Goal: Task Accomplishment & Management: Manage account settings

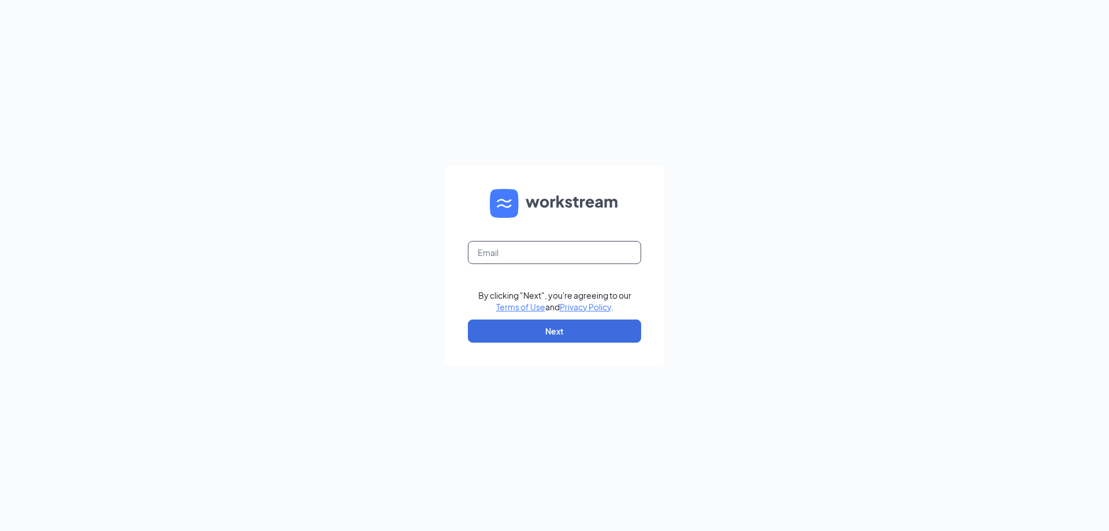
click at [482, 243] on input "text" at bounding box center [554, 252] width 173 height 23
type input "jdilio@paladarlatinkitchen.com"
click at [546, 321] on button "Next" at bounding box center [554, 330] width 173 height 23
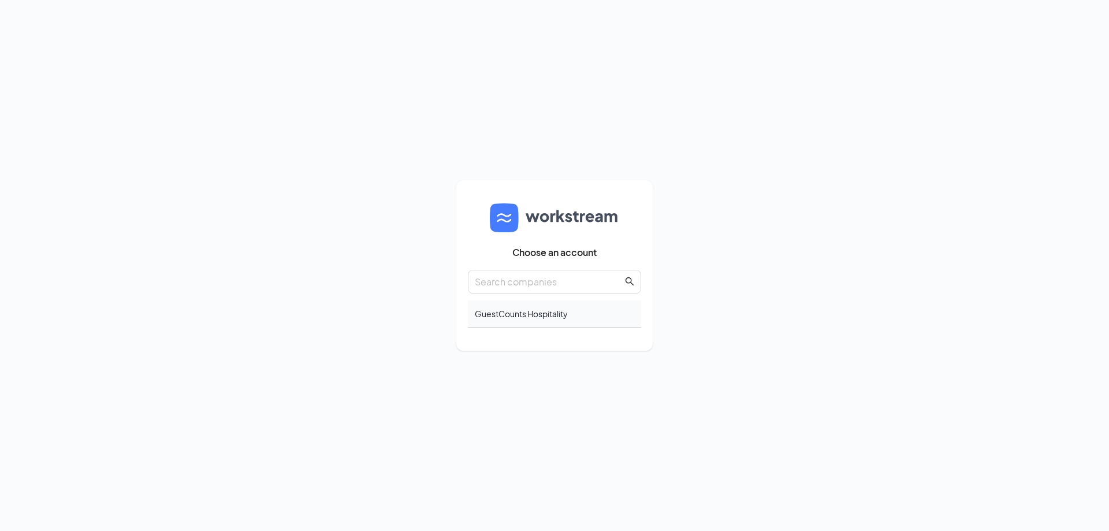
click at [505, 325] on div "GuestCounts Hospitality" at bounding box center [554, 313] width 173 height 27
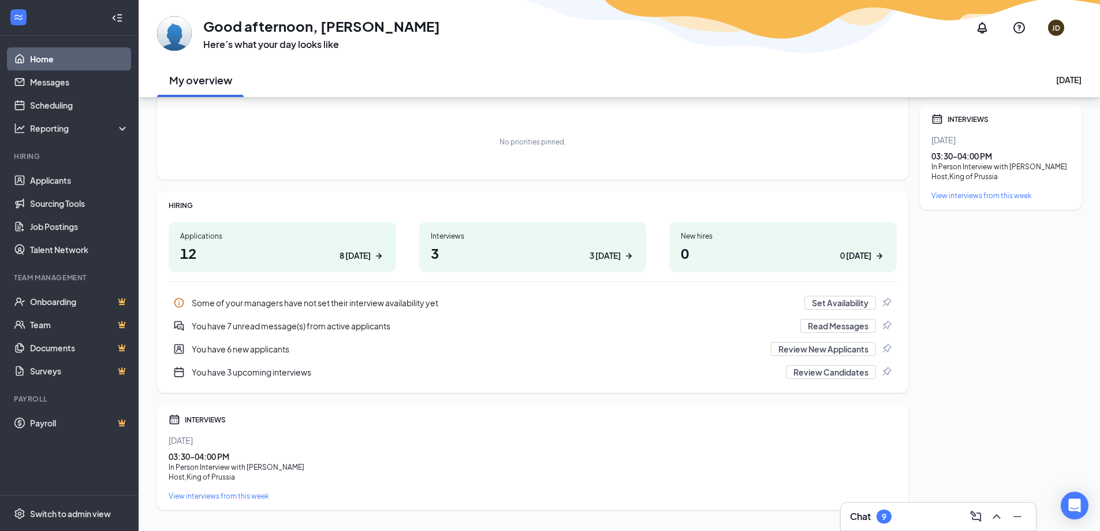
scroll to position [88, 0]
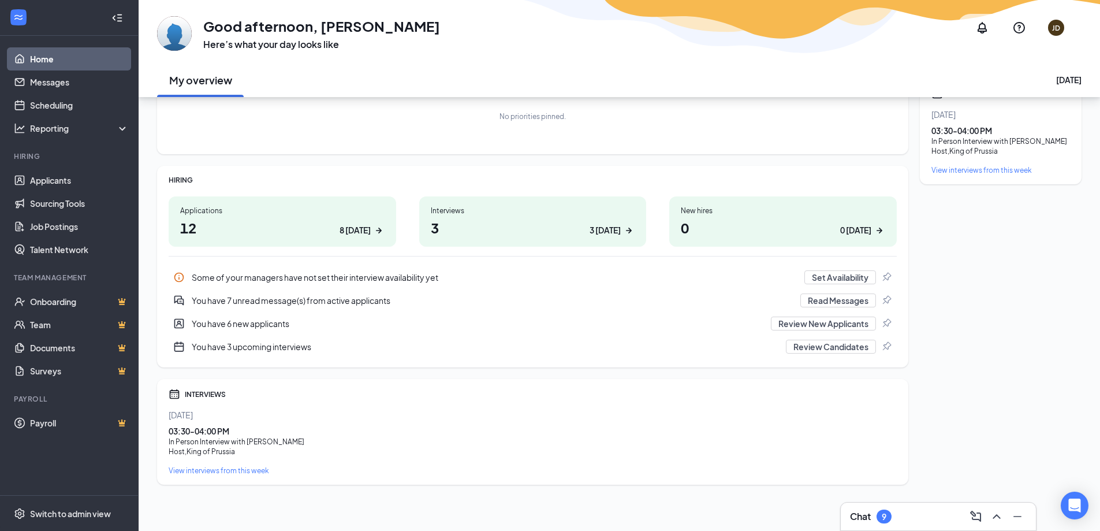
click at [216, 470] on div "View interviews from this week" at bounding box center [533, 471] width 728 height 10
click at [78, 176] on link "Applicants" at bounding box center [79, 180] width 99 height 23
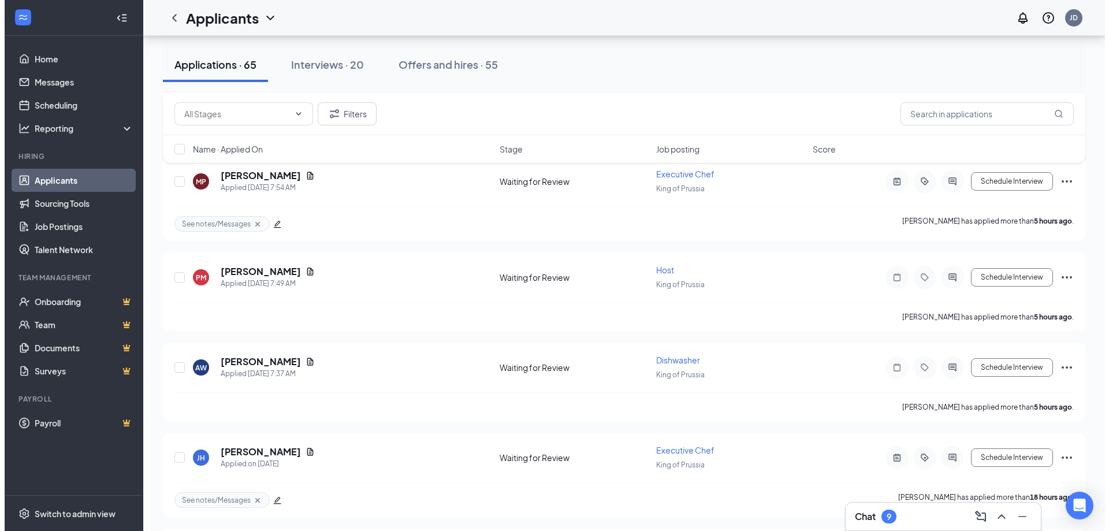
scroll to position [347, 0]
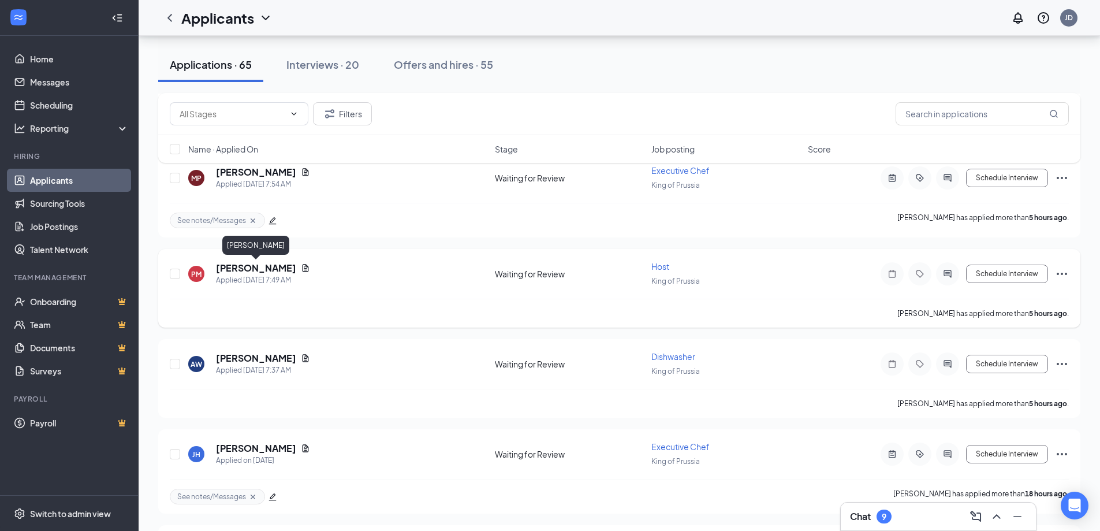
click at [283, 273] on h5 "Patrick Macready" at bounding box center [256, 268] width 80 height 13
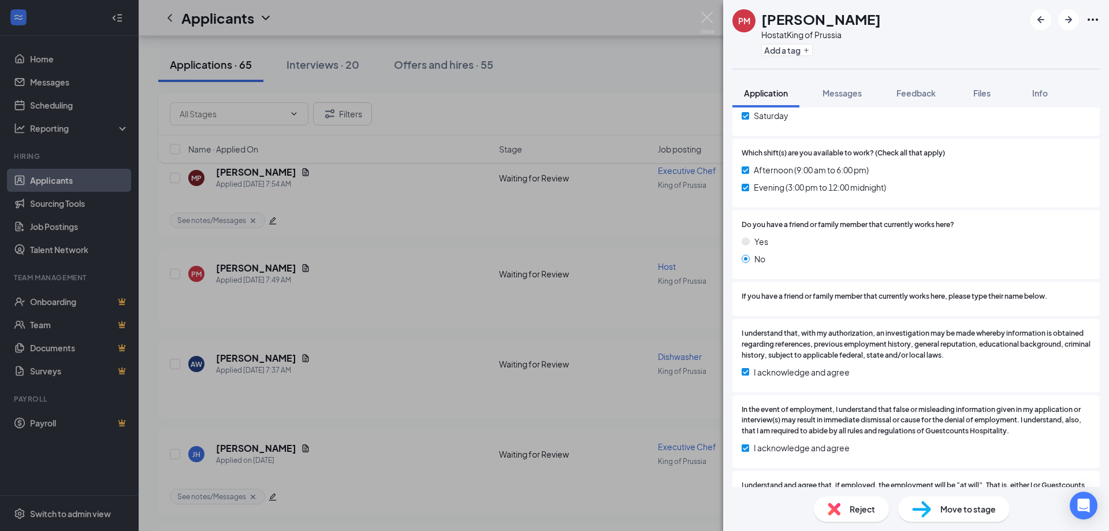
scroll to position [751, 0]
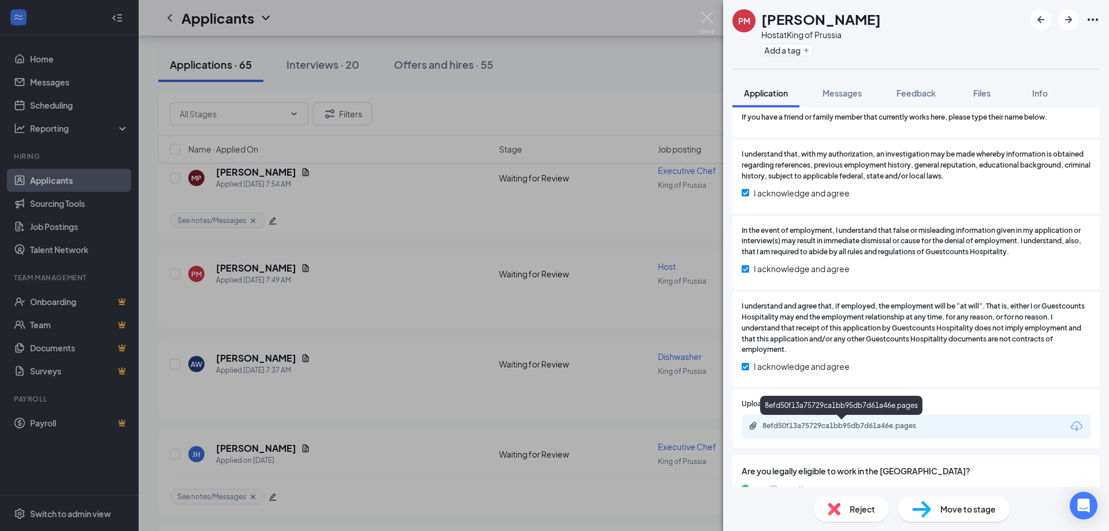
click at [792, 426] on div "8efd50f13a75729ca1bb95db7d61a46e.pages" at bounding box center [843, 425] width 162 height 9
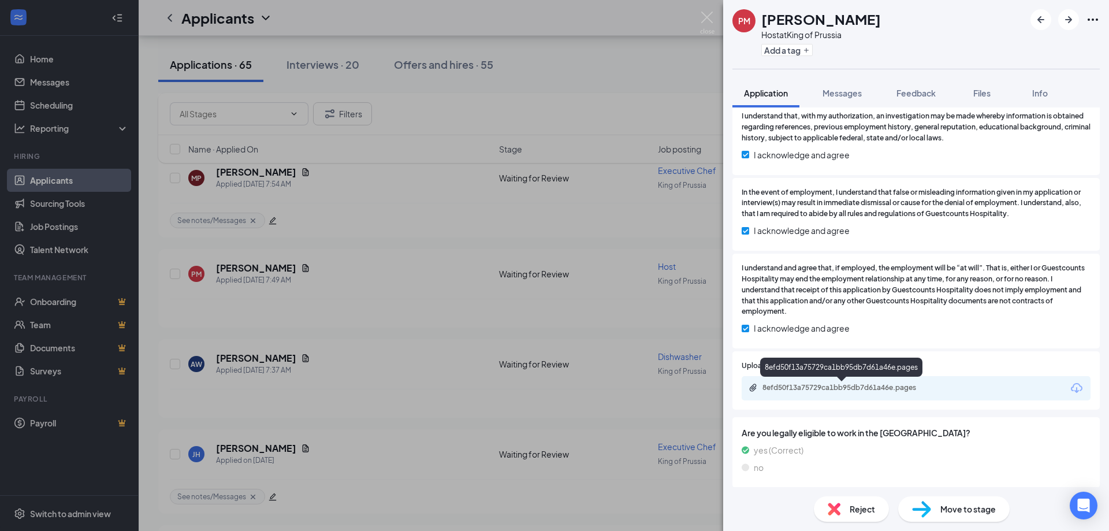
click at [881, 388] on div "8efd50f13a75729ca1bb95db7d61a46e.pages" at bounding box center [843, 387] width 162 height 9
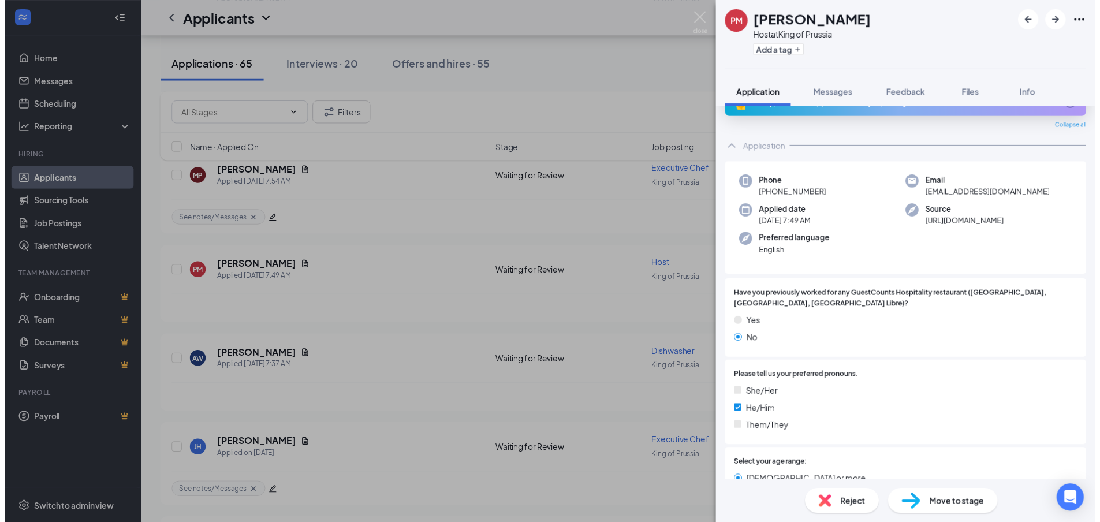
scroll to position [0, 0]
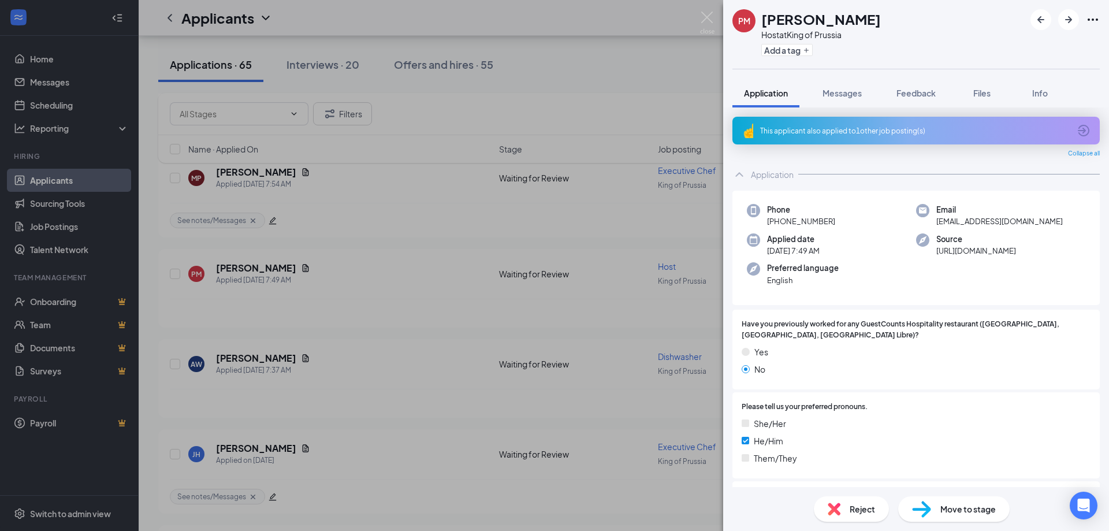
click at [970, 516] on div "Move to stage" at bounding box center [953, 508] width 111 height 25
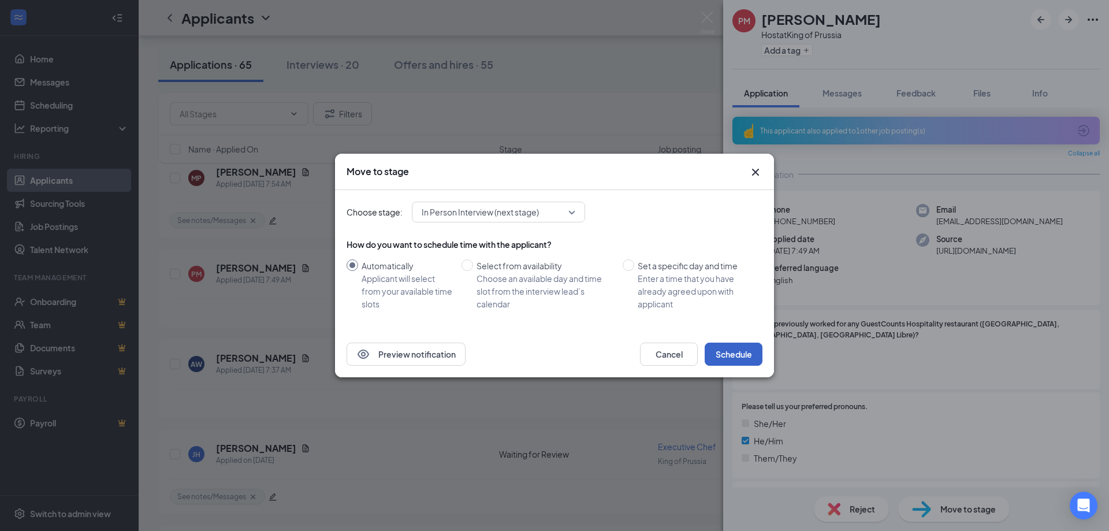
click at [744, 348] on button "Schedule" at bounding box center [734, 353] width 58 height 23
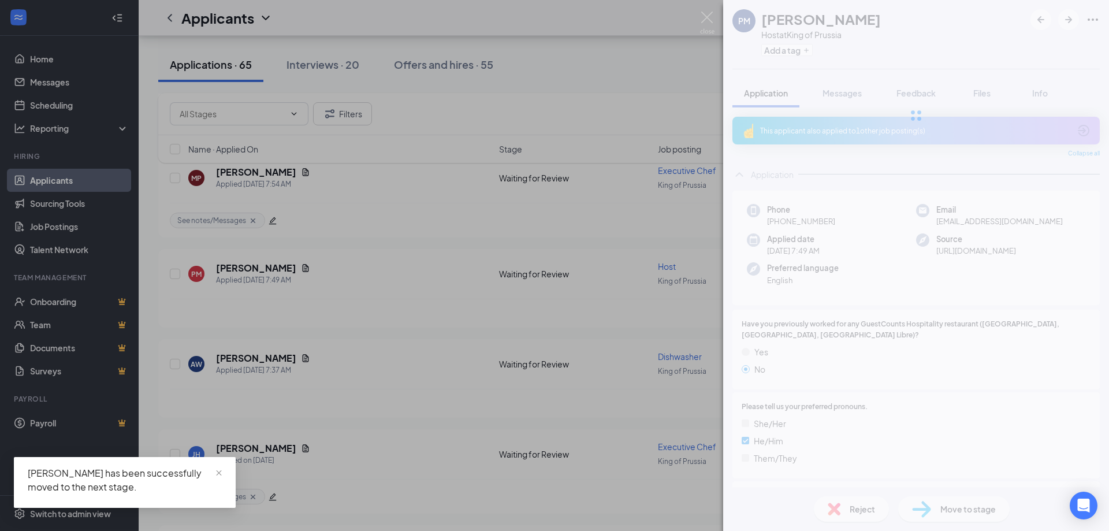
click at [708, 16] on img at bounding box center [707, 23] width 14 height 23
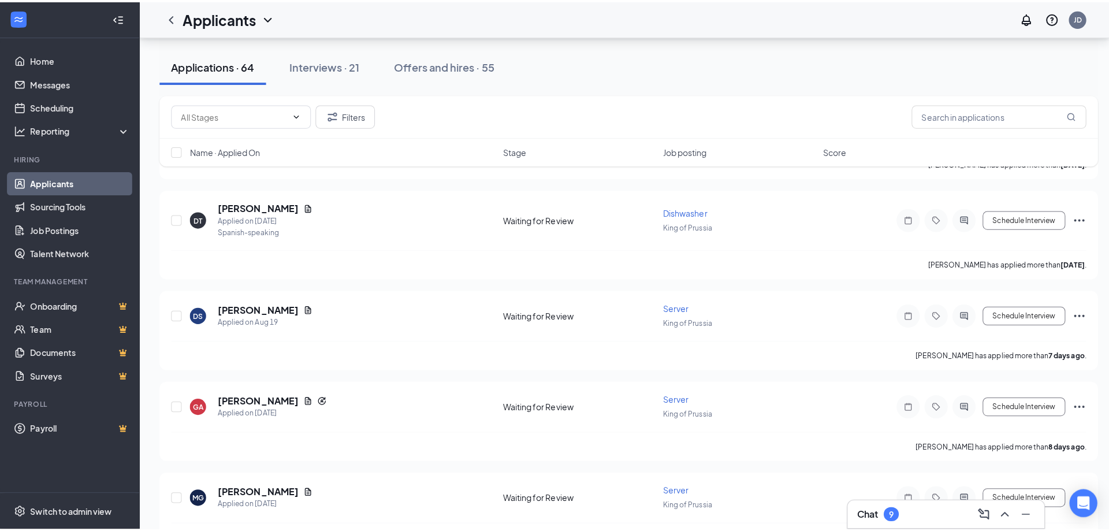
scroll to position [3061, 0]
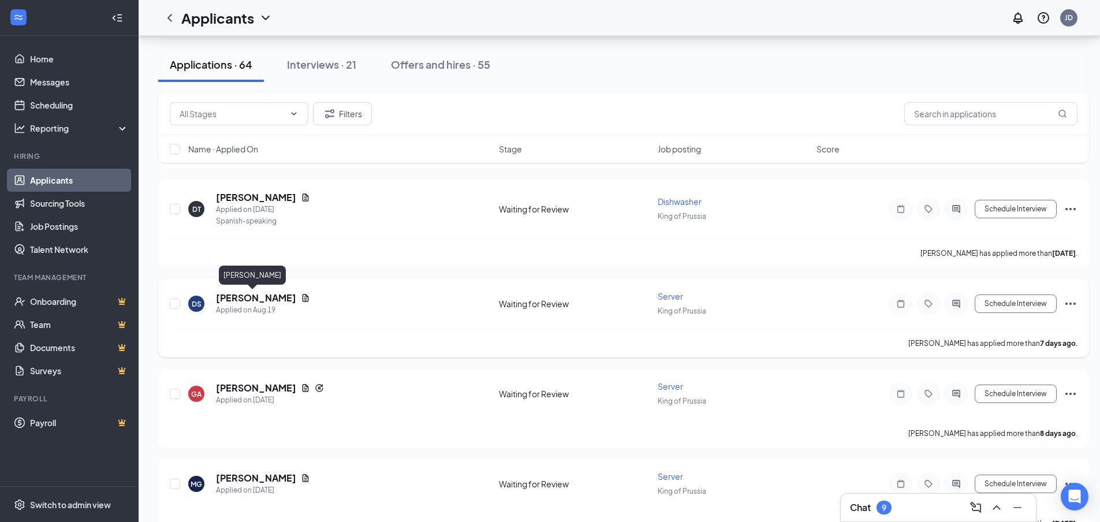
click at [255, 294] on h5 "Diana Salado" at bounding box center [256, 298] width 80 height 13
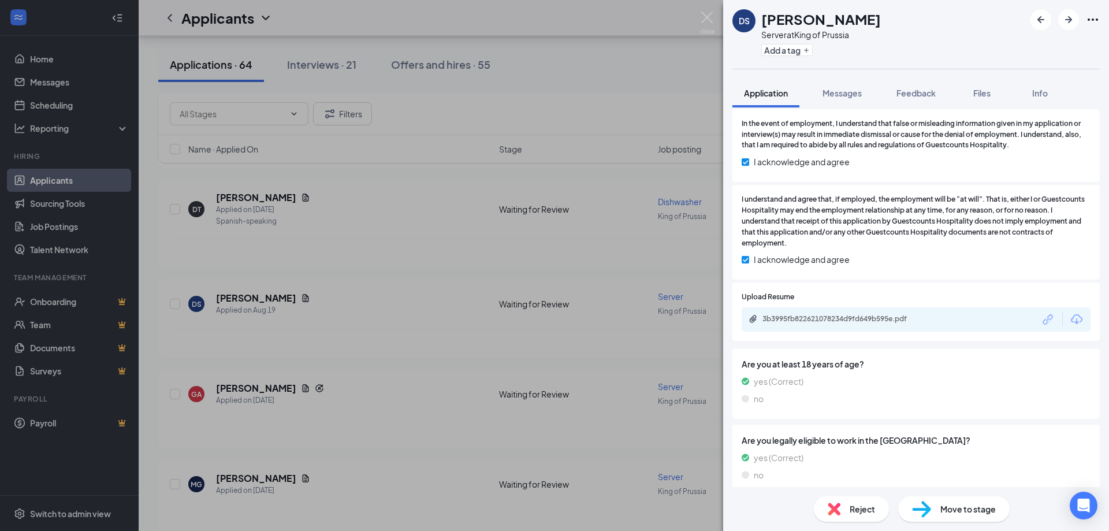
scroll to position [420, 0]
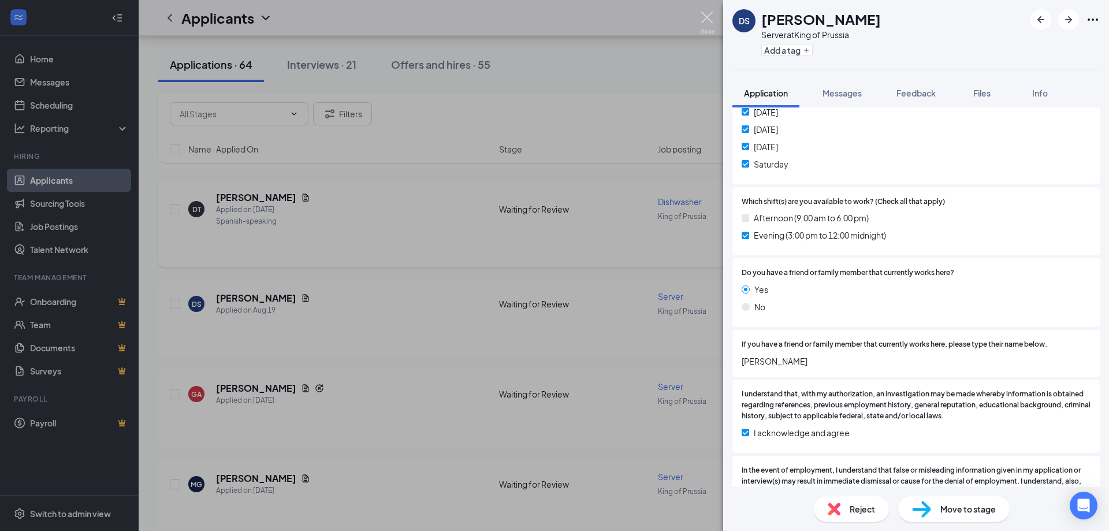
click at [702, 21] on img at bounding box center [707, 23] width 14 height 23
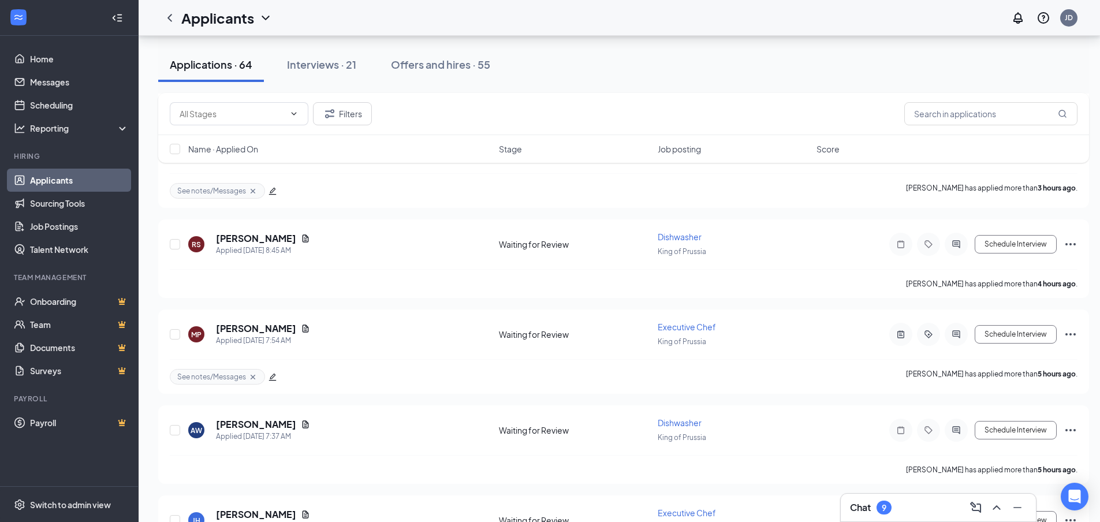
scroll to position [173, 0]
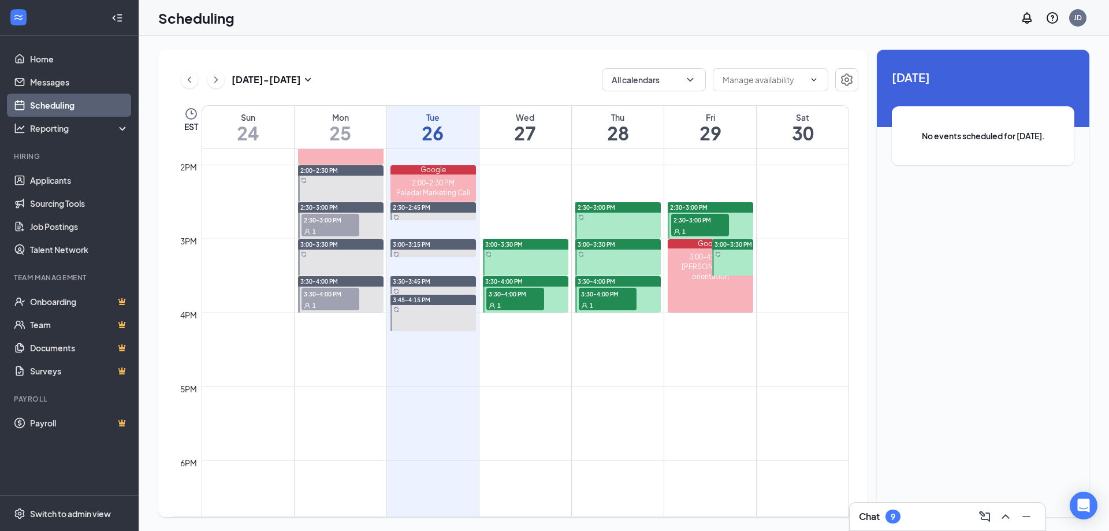
scroll to position [1030, 0]
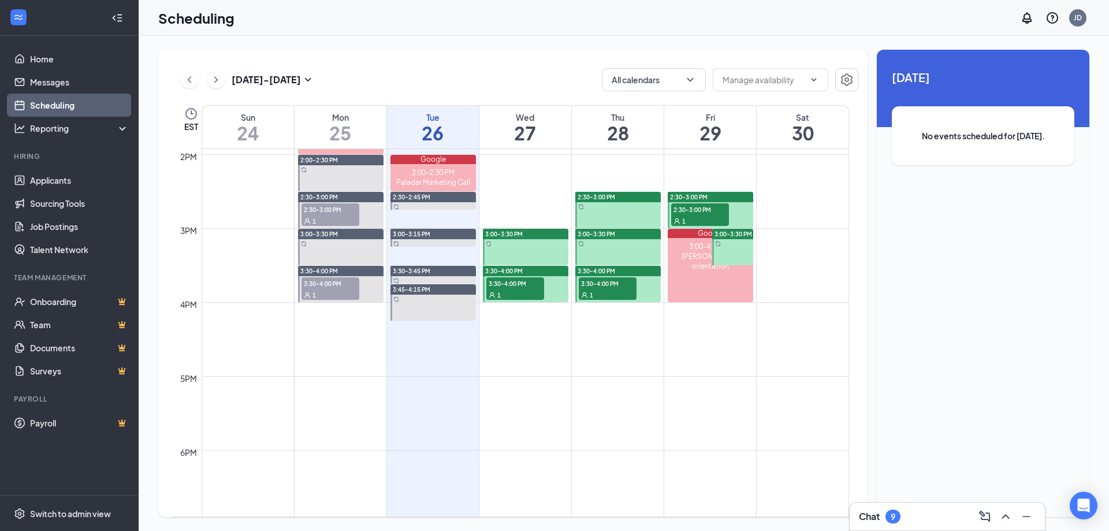
click at [531, 293] on div "1" at bounding box center [515, 295] width 58 height 12
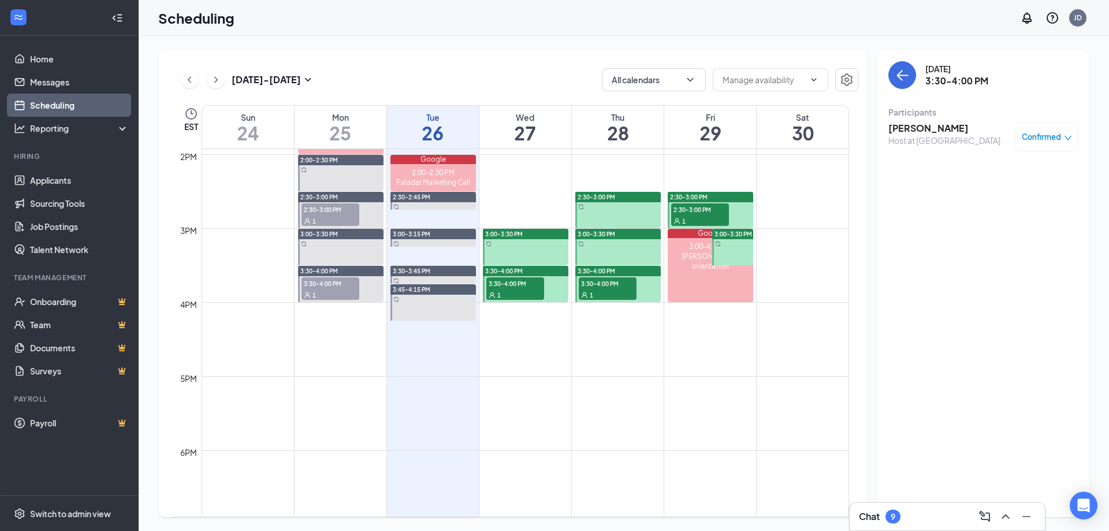
click at [1034, 137] on span "Confirmed" at bounding box center [1041, 137] width 39 height 12
click at [898, 159] on div "[DATE] 3:30-4:00 PM Participants [PERSON_NAME] Host at [GEOGRAPHIC_DATA] Confir…" at bounding box center [983, 283] width 213 height 467
click at [913, 128] on h3 "[PERSON_NAME]" at bounding box center [944, 128] width 112 height 13
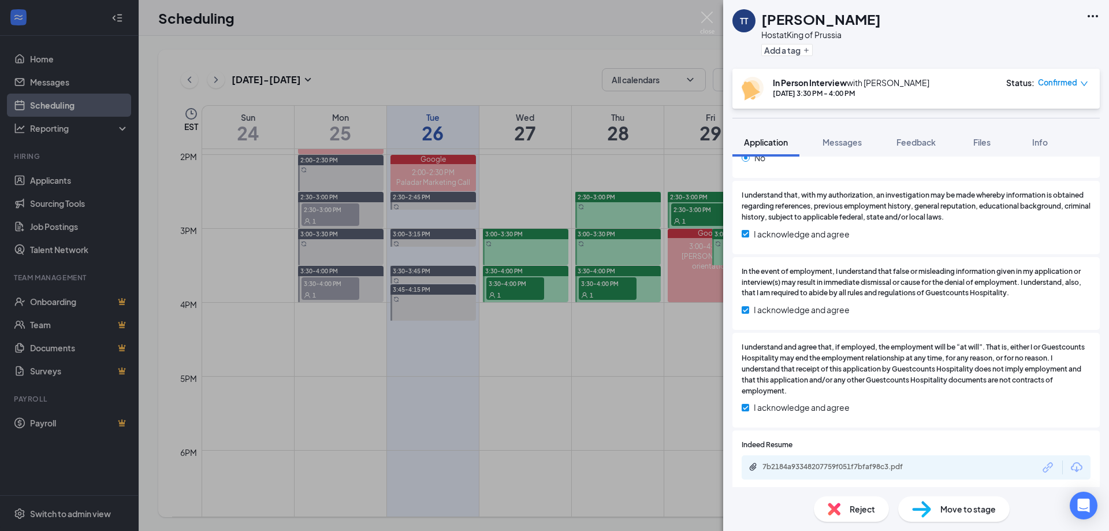
scroll to position [761, 0]
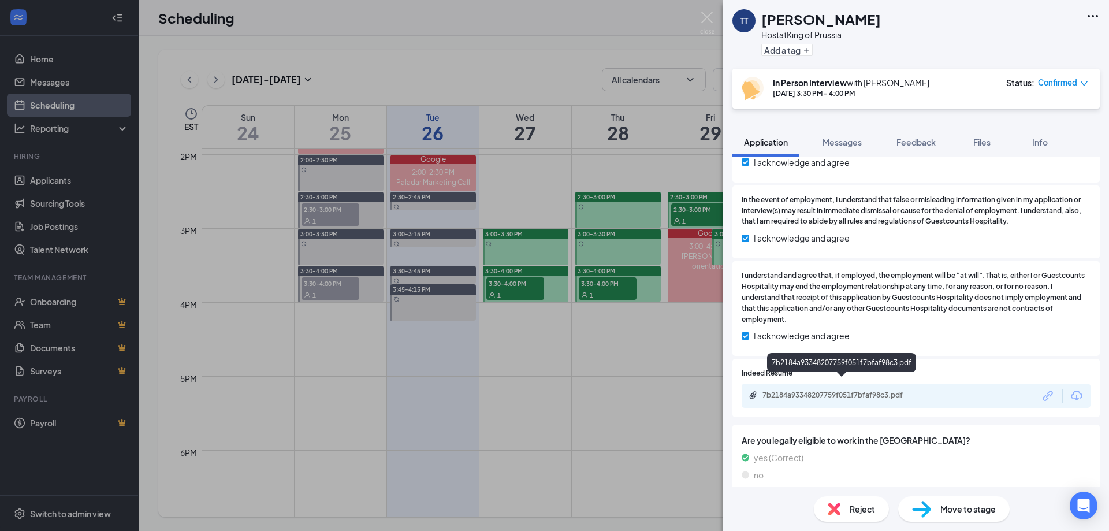
click at [837, 390] on div "7b2184a93348207759f051f7bfaf98c3.pdf" at bounding box center [843, 394] width 162 height 9
click at [709, 19] on img at bounding box center [707, 23] width 14 height 23
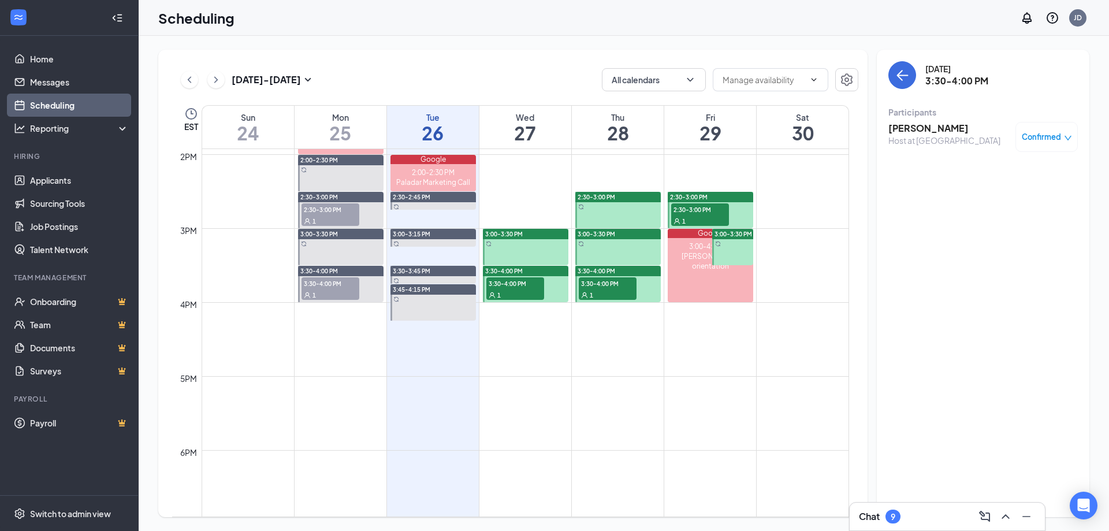
click at [609, 291] on div "1" at bounding box center [608, 295] width 58 height 12
click at [608, 290] on div "1" at bounding box center [608, 295] width 58 height 12
click at [1047, 143] on div "Confirmed" at bounding box center [1046, 137] width 62 height 30
click at [903, 129] on h3 "[PERSON_NAME]" at bounding box center [948, 128] width 121 height 13
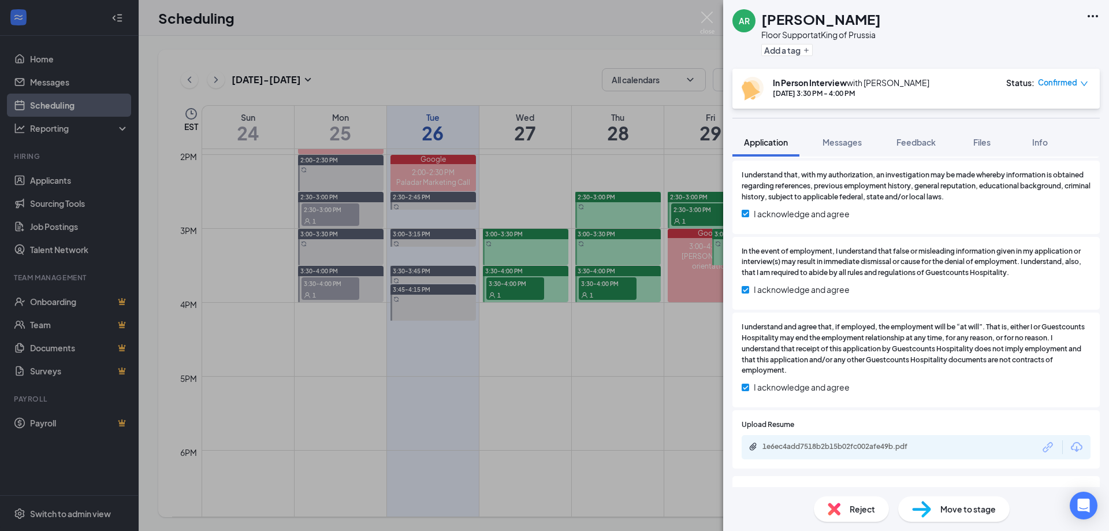
scroll to position [798, 0]
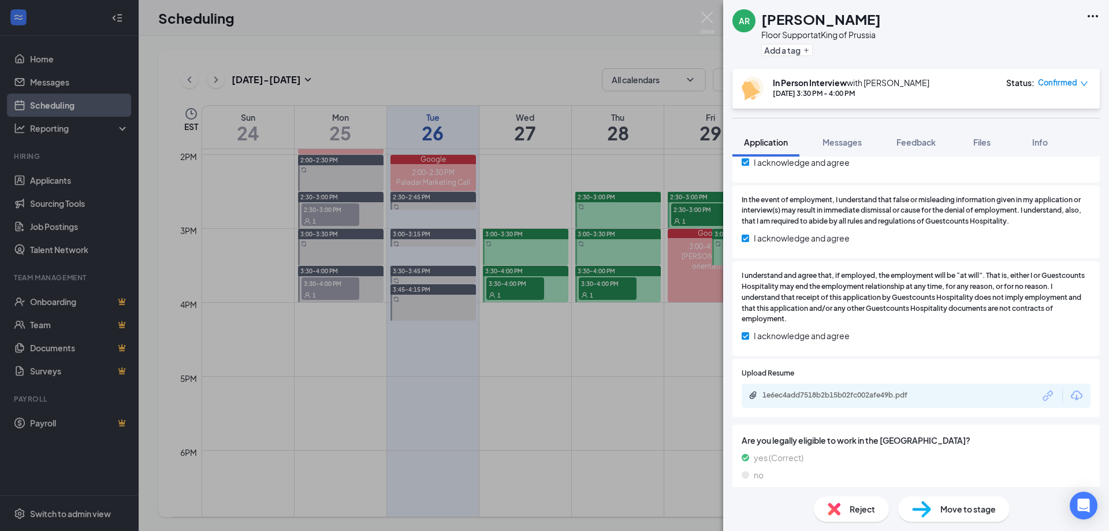
click at [1077, 83] on div "Confirmed" at bounding box center [1063, 83] width 50 height 12
click at [1011, 181] on span "Cancel" at bounding box center [1010, 179] width 27 height 13
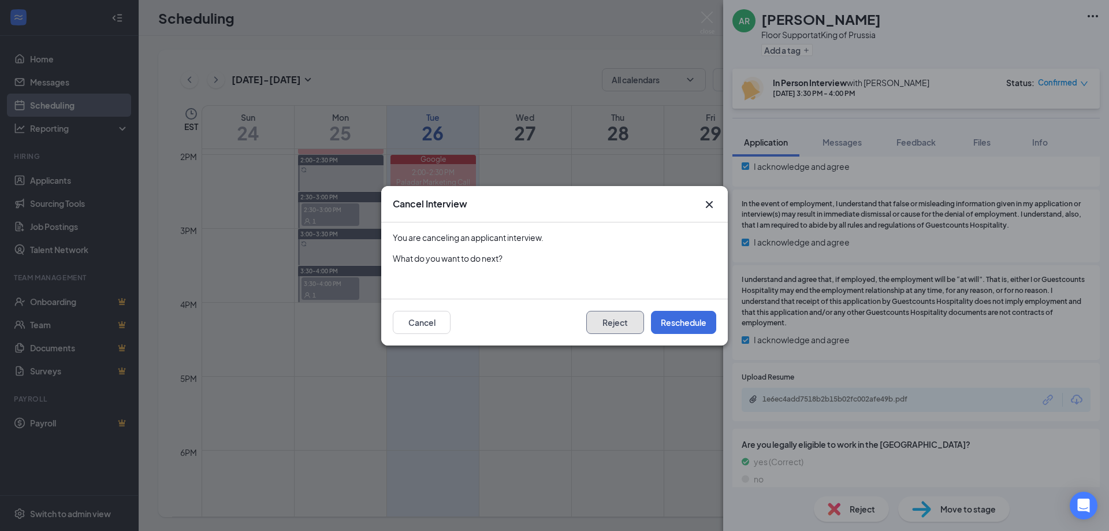
click at [612, 329] on button "Reject" at bounding box center [615, 322] width 58 height 23
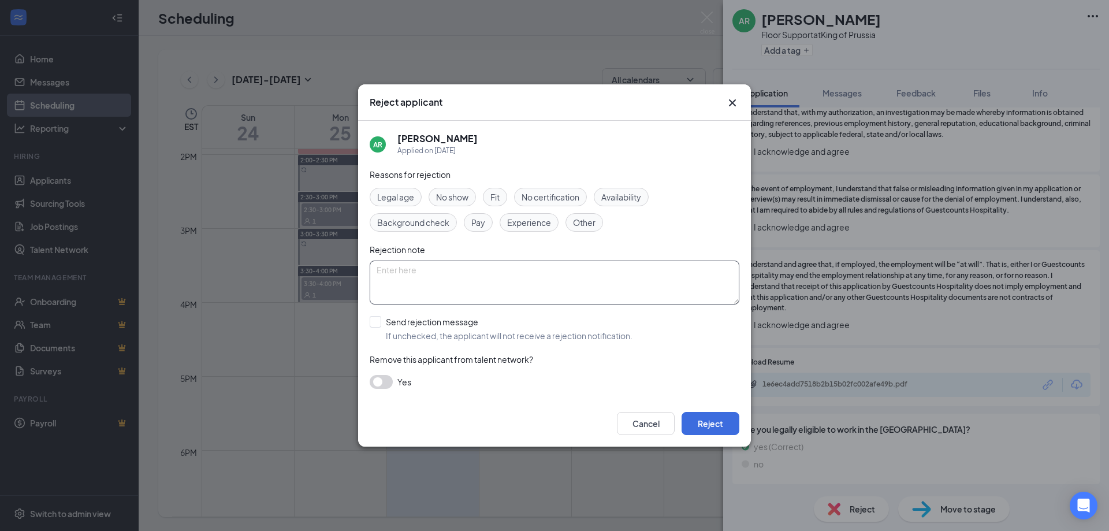
scroll to position [745, 0]
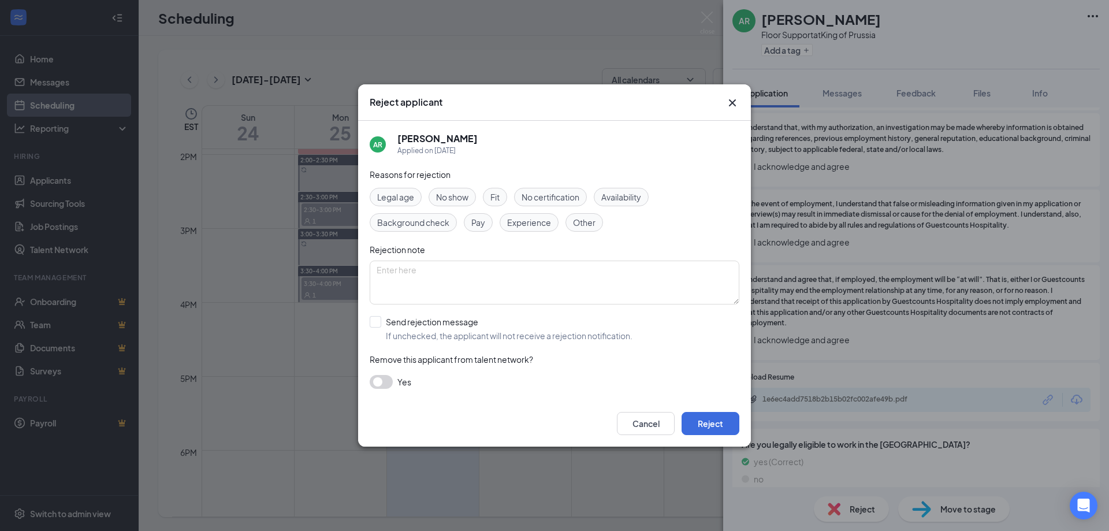
click at [416, 228] on span "Background check" at bounding box center [413, 222] width 72 height 13
click at [711, 430] on button "Reject" at bounding box center [711, 423] width 58 height 23
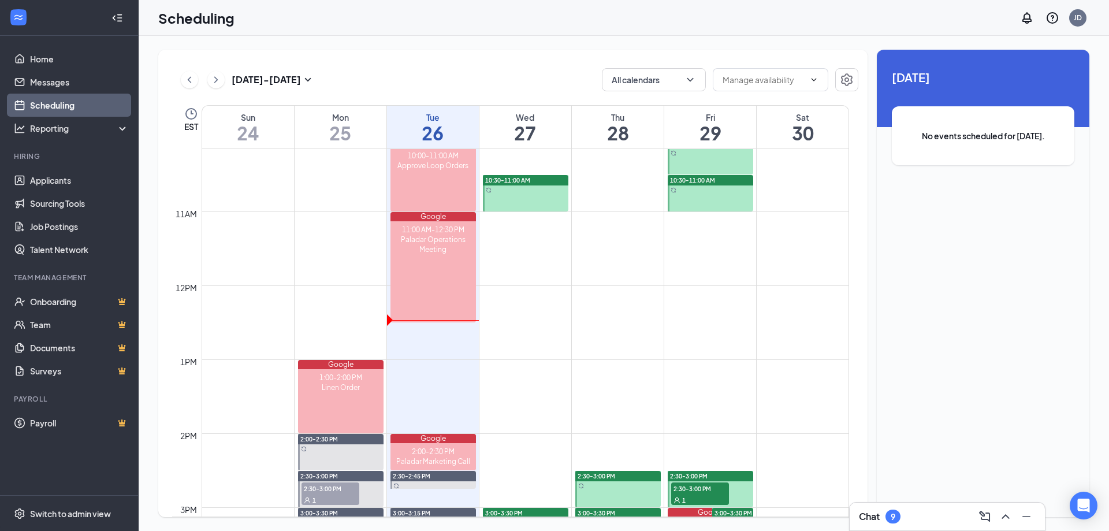
scroll to position [1040, 0]
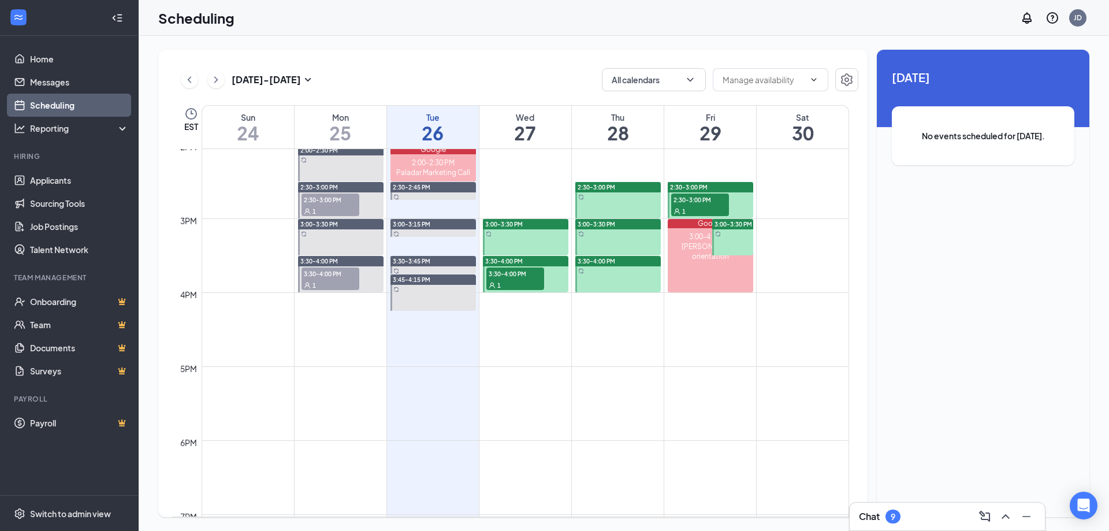
click at [695, 207] on div "1" at bounding box center [700, 211] width 58 height 12
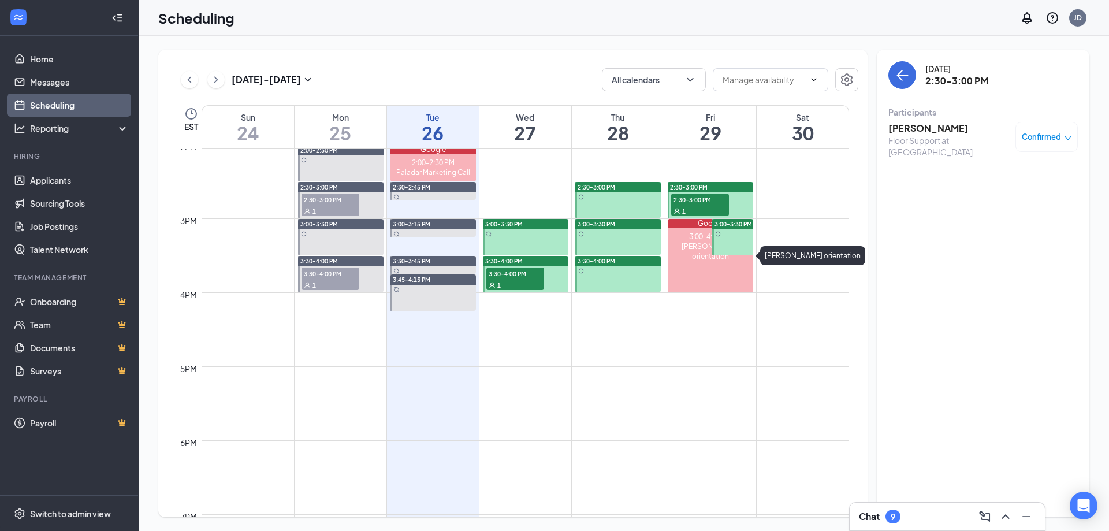
click at [698, 261] on div "3:00-4:00 PM [PERSON_NAME] orientation" at bounding box center [710, 260] width 85 height 64
